Goal: Contribute content: Add original content to the website for others to see

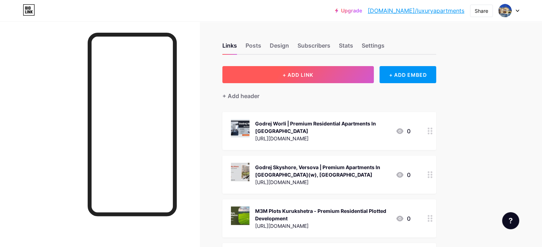
click at [321, 82] on button "+ ADD LINK" at bounding box center [297, 74] width 151 height 17
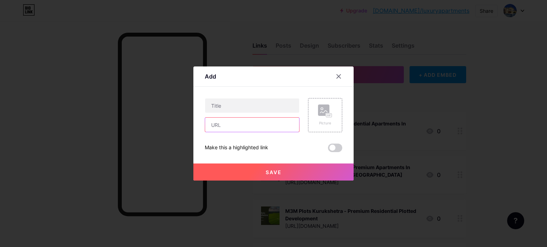
drag, startPoint x: 236, startPoint y: 122, endPoint x: 238, endPoint y: 132, distance: 10.2
click at [236, 122] on input "text" at bounding box center [252, 125] width 94 height 14
paste input "[URL][DOMAIN_NAME]"
type input "[URL][DOMAIN_NAME]"
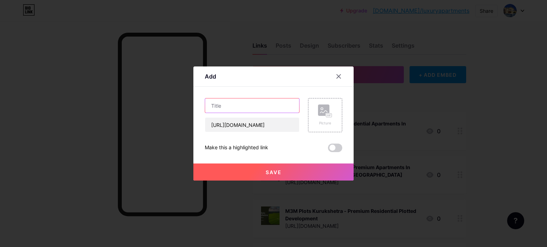
click at [259, 109] on input "text" at bounding box center [252, 106] width 94 height 14
paste input "Elan Sector 49 Gurgaon - Homes That Redefine Class And Character"
type input "Elan Sector 49 Gurgaon - Homes That Redefine Class And Character"
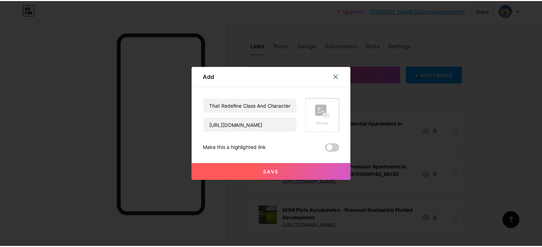
scroll to position [0, 0]
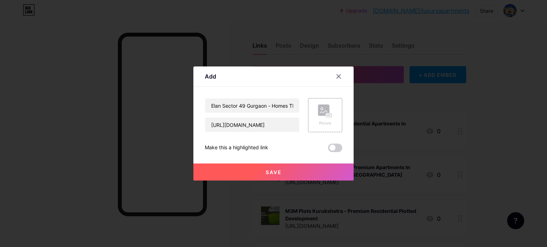
click at [275, 172] on span "Save" at bounding box center [274, 172] width 16 height 6
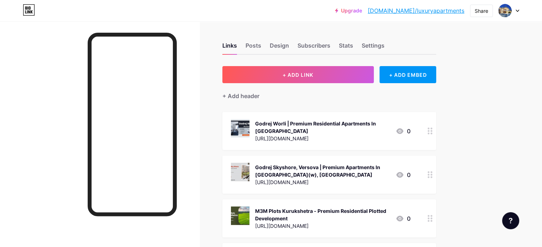
click at [308, 33] on div "Links Posts Design Subscribers Stats Settings" at bounding box center [329, 42] width 214 height 25
drag, startPoint x: 312, startPoint y: 3, endPoint x: 488, endPoint y: 11, distance: 176.4
click at [488, 11] on div "Share" at bounding box center [481, 11] width 23 height 12
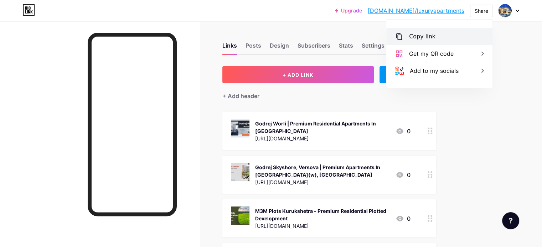
click at [432, 31] on div "Copy link" at bounding box center [439, 36] width 106 height 17
